Goal: Use online tool/utility: Use online tool/utility

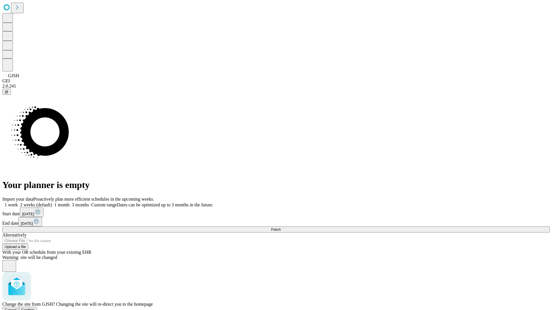
click at [35, 308] on span "Confirm" at bounding box center [28, 310] width 14 height 4
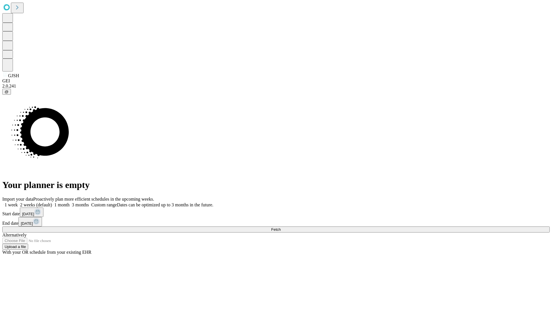
click at [18, 203] on label "1 week" at bounding box center [10, 205] width 16 height 5
click at [280, 228] on span "Fetch" at bounding box center [275, 230] width 9 height 4
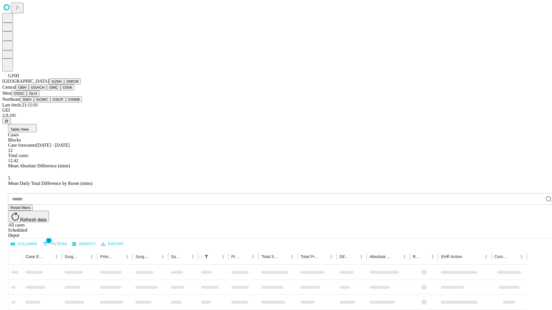
click at [64, 84] on button "GMCM" at bounding box center [72, 81] width 17 height 6
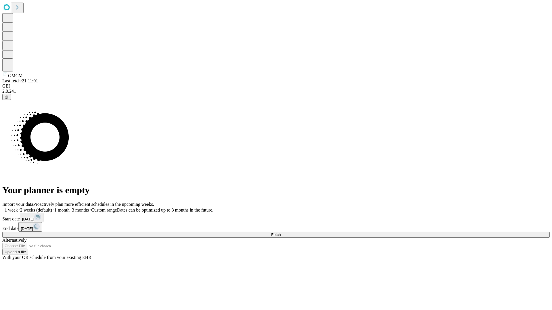
click at [18, 208] on label "1 week" at bounding box center [10, 210] width 16 height 5
click at [280, 233] on span "Fetch" at bounding box center [275, 235] width 9 height 4
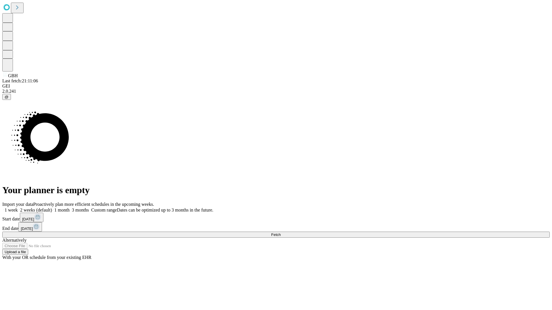
click at [18, 208] on label "1 week" at bounding box center [10, 210] width 16 height 5
click at [280, 233] on span "Fetch" at bounding box center [275, 235] width 9 height 4
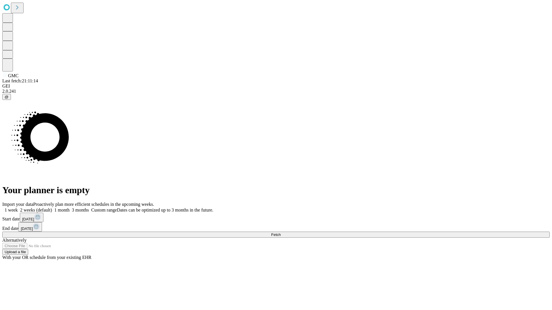
click at [18, 208] on label "1 week" at bounding box center [10, 210] width 16 height 5
click at [280, 233] on span "Fetch" at bounding box center [275, 235] width 9 height 4
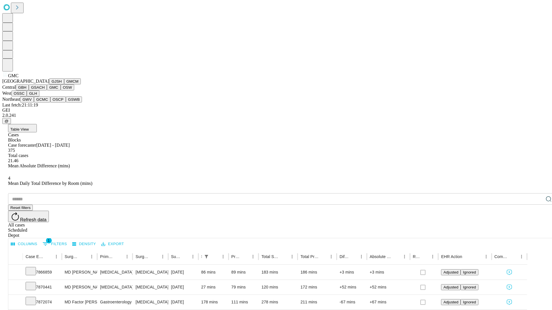
click at [61, 90] on button "OSW" at bounding box center [68, 87] width 14 height 6
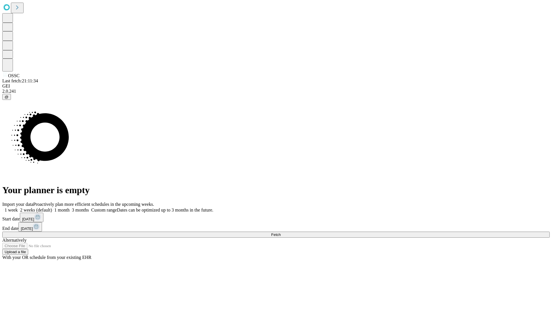
click at [18, 208] on label "1 week" at bounding box center [10, 210] width 16 height 5
click at [280, 233] on span "Fetch" at bounding box center [275, 235] width 9 height 4
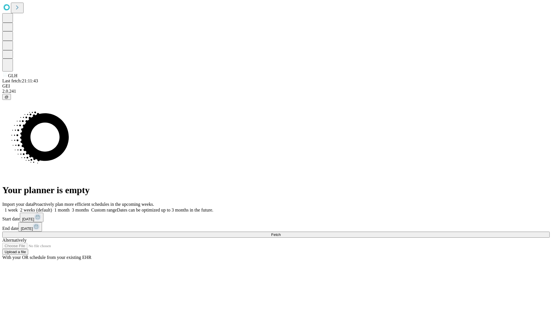
click at [18, 208] on label "1 week" at bounding box center [10, 210] width 16 height 5
click at [280, 233] on span "Fetch" at bounding box center [275, 235] width 9 height 4
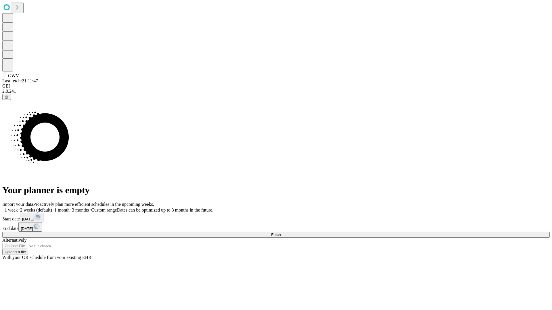
click at [18, 208] on label "1 week" at bounding box center [10, 210] width 16 height 5
click at [280, 233] on span "Fetch" at bounding box center [275, 235] width 9 height 4
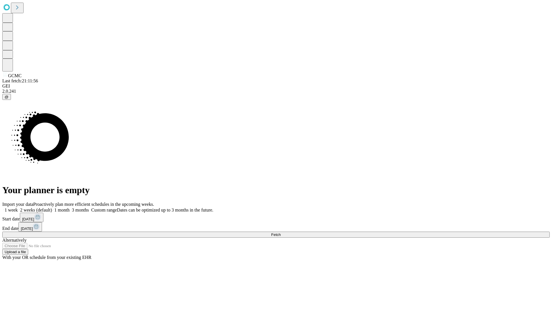
click at [18, 208] on label "1 week" at bounding box center [10, 210] width 16 height 5
click at [280, 233] on span "Fetch" at bounding box center [275, 235] width 9 height 4
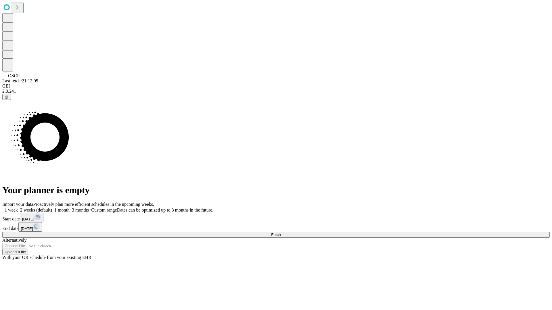
click at [18, 208] on label "1 week" at bounding box center [10, 210] width 16 height 5
click at [280, 233] on span "Fetch" at bounding box center [275, 235] width 9 height 4
